Goal: Information Seeking & Learning: Learn about a topic

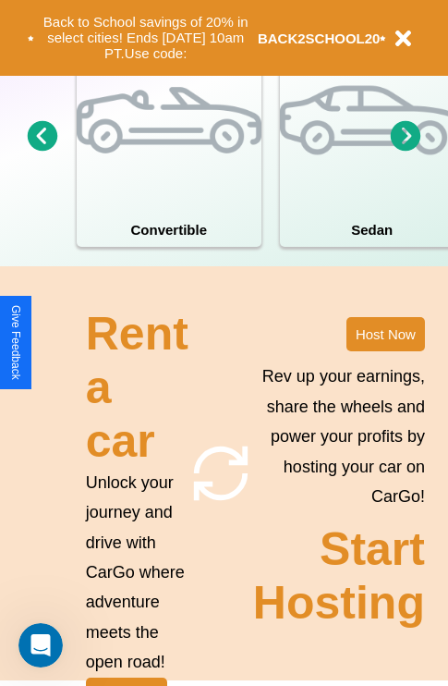
scroll to position [1440, 0]
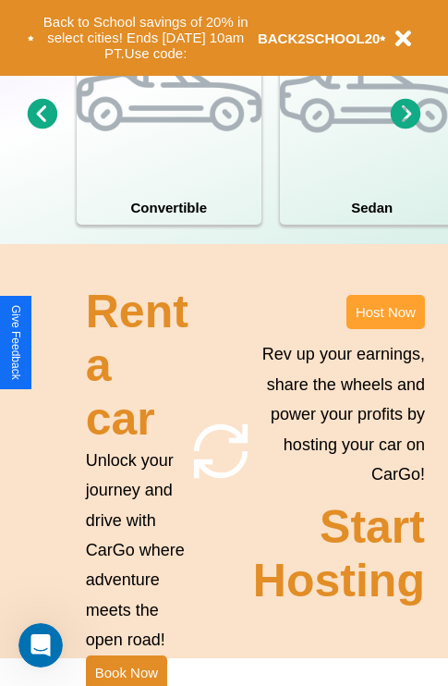
click at [385, 329] on button "Host Now" at bounding box center [386, 312] width 79 height 34
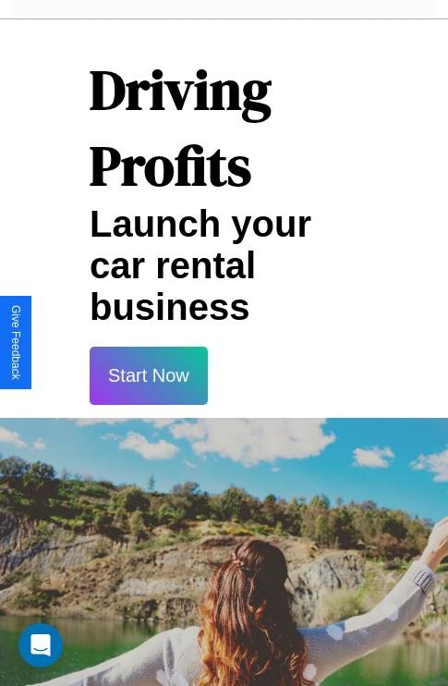
scroll to position [3009, 0]
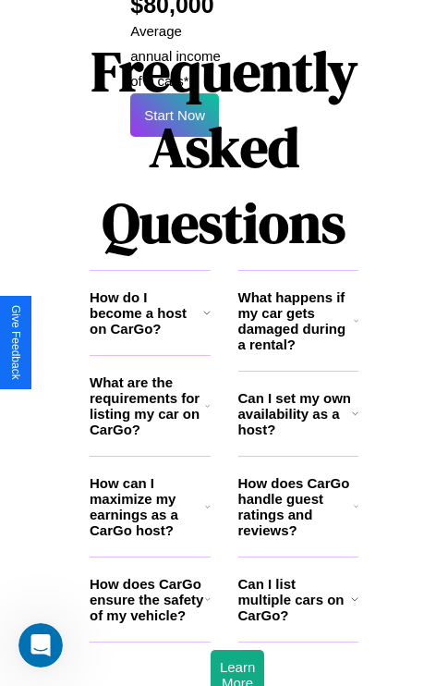
click at [298, 289] on h3 "What happens if my car gets damaged during a rental?" at bounding box center [296, 320] width 116 height 63
click at [150, 289] on h3 "How do I become a host on CarGo?" at bounding box center [147, 312] width 114 height 47
click at [356, 313] on icon at bounding box center [356, 320] width 5 height 15
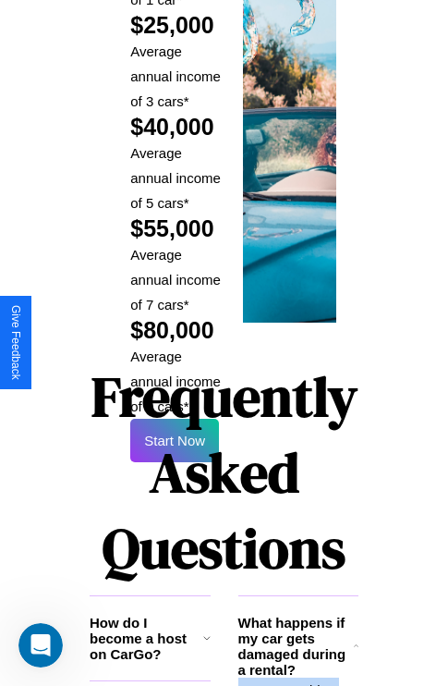
scroll to position [2720, 0]
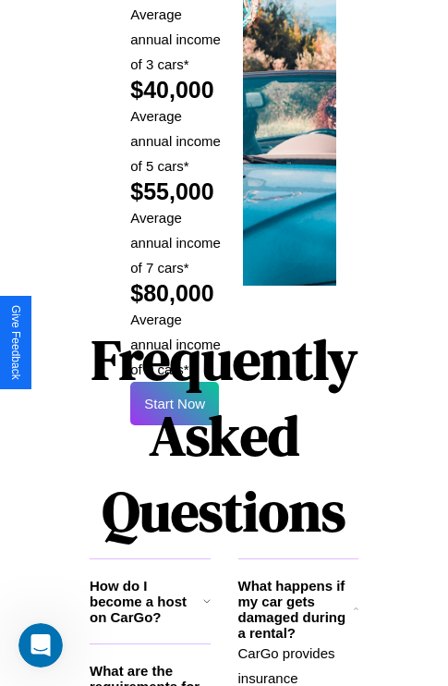
click at [175, 342] on h1 "Frequently Asked Questions" at bounding box center [224, 435] width 269 height 246
